Goal: Task Accomplishment & Management: Use online tool/utility

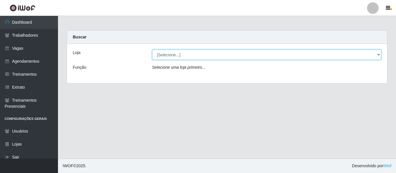
click at [214, 50] on select "[Selecione...] Mister Burg" at bounding box center [266, 55] width 229 height 10
select select "535"
click at [152, 50] on select "[Selecione...] Mister Burg" at bounding box center [266, 55] width 229 height 10
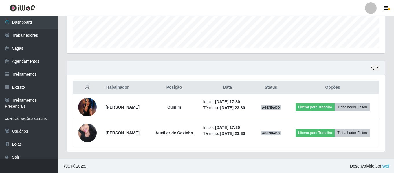
scroll to position [160, 0]
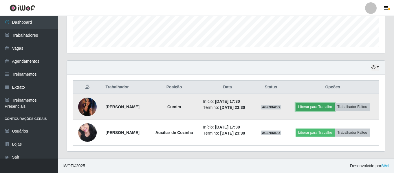
click at [320, 106] on button "Liberar para Trabalho" at bounding box center [315, 107] width 39 height 8
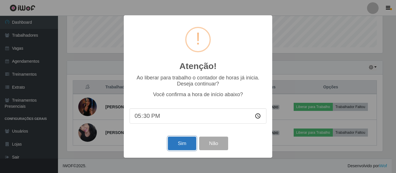
click at [185, 145] on button "Sim" at bounding box center [182, 144] width 28 height 14
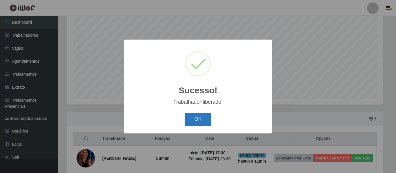
click at [196, 118] on button "OK" at bounding box center [198, 120] width 27 height 14
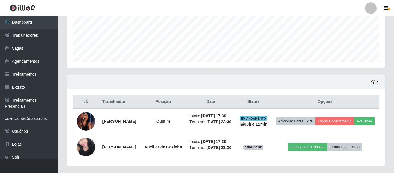
scroll to position [166, 0]
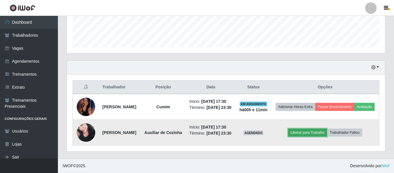
click at [327, 134] on button "Liberar para Trabalho" at bounding box center [307, 133] width 39 height 8
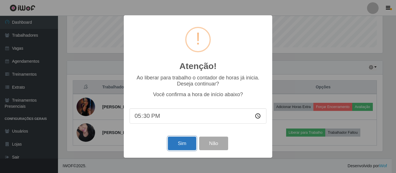
click at [188, 147] on button "Sim" at bounding box center [182, 144] width 28 height 14
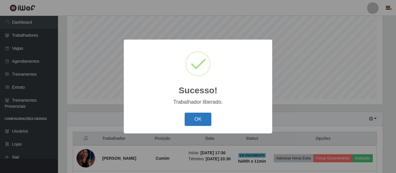
click at [204, 121] on button "OK" at bounding box center [198, 120] width 27 height 14
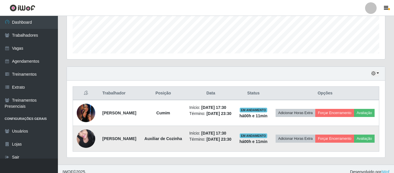
scroll to position [168, 0]
